Goal: Information Seeking & Learning: Learn about a topic

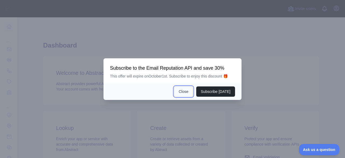
click at [181, 93] on button "Close" at bounding box center [183, 91] width 19 height 10
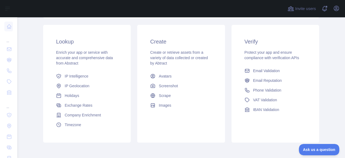
scroll to position [111, 0]
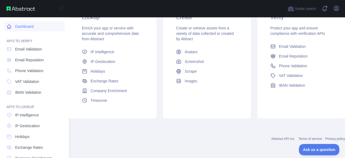
click at [30, 28] on link "Dashboard" at bounding box center [34, 27] width 60 height 10
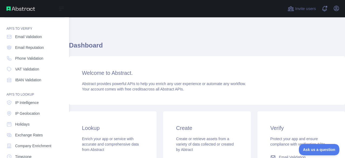
scroll to position [13, 0]
click at [24, 113] on span "IP Geolocation" at bounding box center [27, 112] width 25 height 5
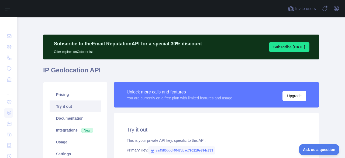
type textarea "**********"
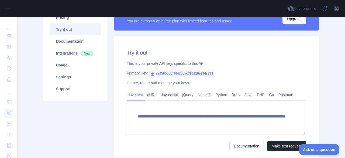
scroll to position [76, 0]
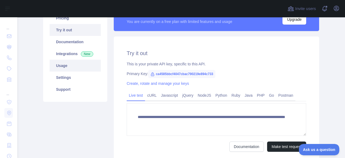
click at [79, 65] on link "Usage" at bounding box center [75, 66] width 51 height 12
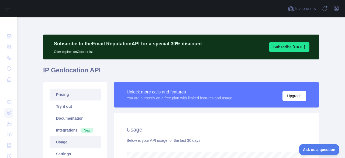
click at [67, 93] on link "Pricing" at bounding box center [75, 94] width 51 height 12
